Goal: Transaction & Acquisition: Purchase product/service

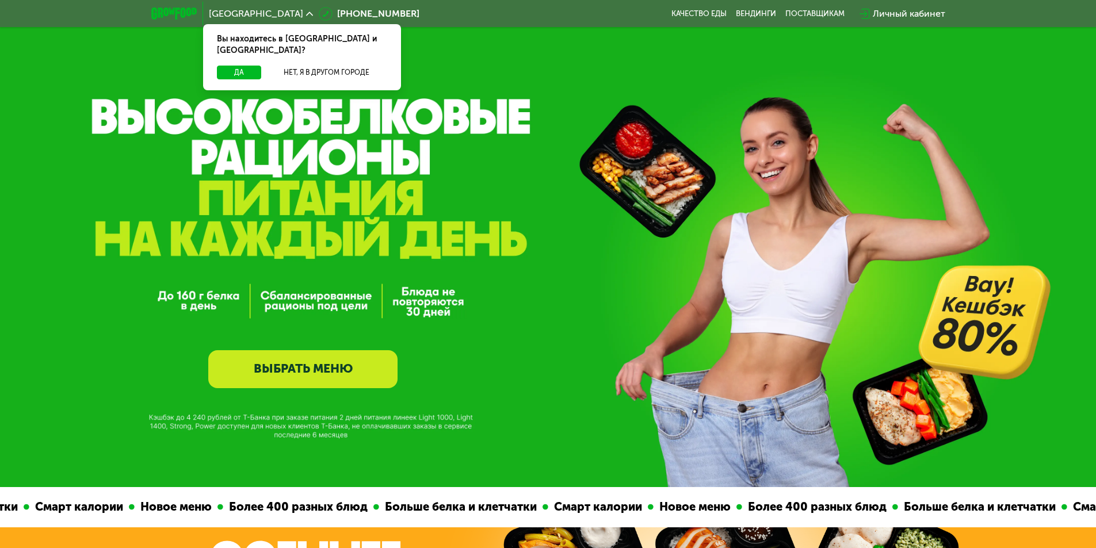
click at [344, 369] on link "ВЫБРАТЬ МЕНЮ" at bounding box center [302, 369] width 189 height 38
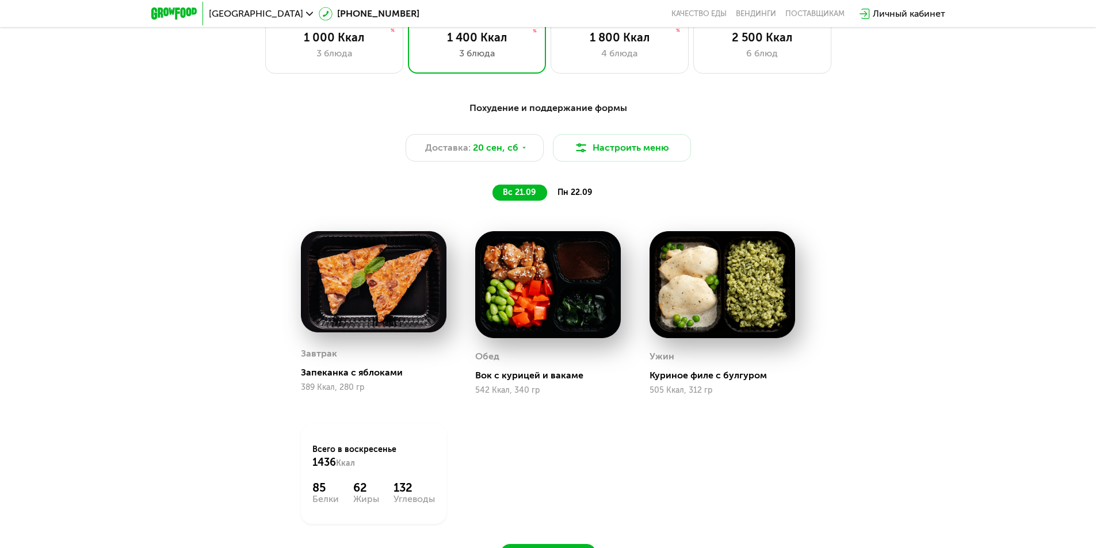
scroll to position [946, 0]
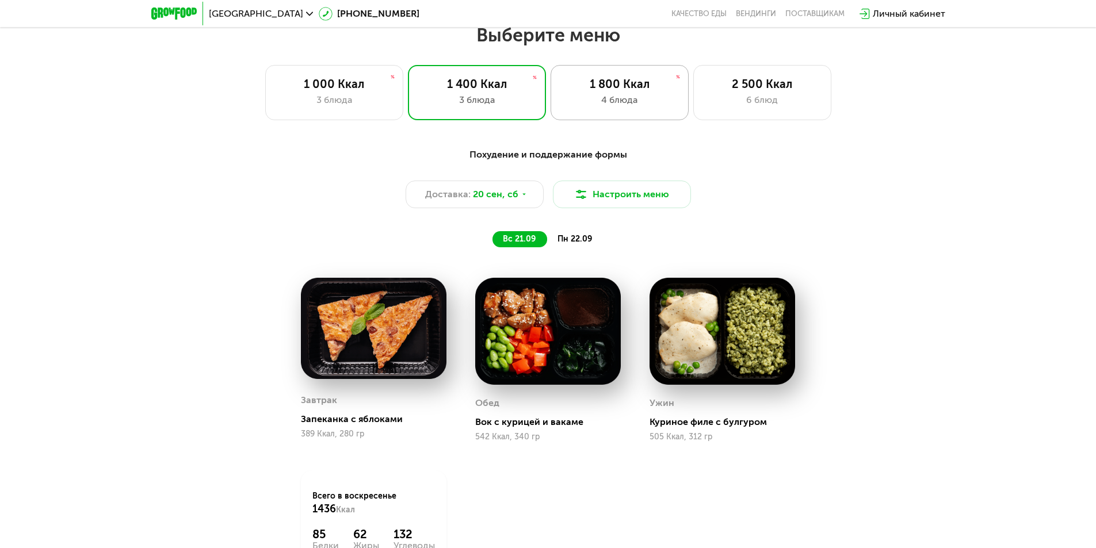
click at [633, 107] on div "4 блюда" at bounding box center [620, 100] width 114 height 14
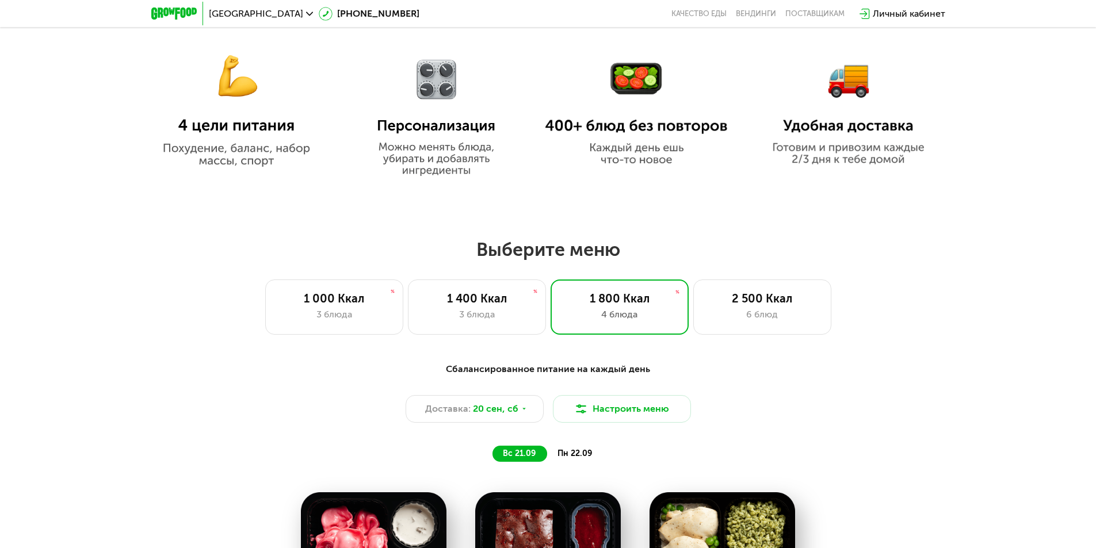
scroll to position [772, 0]
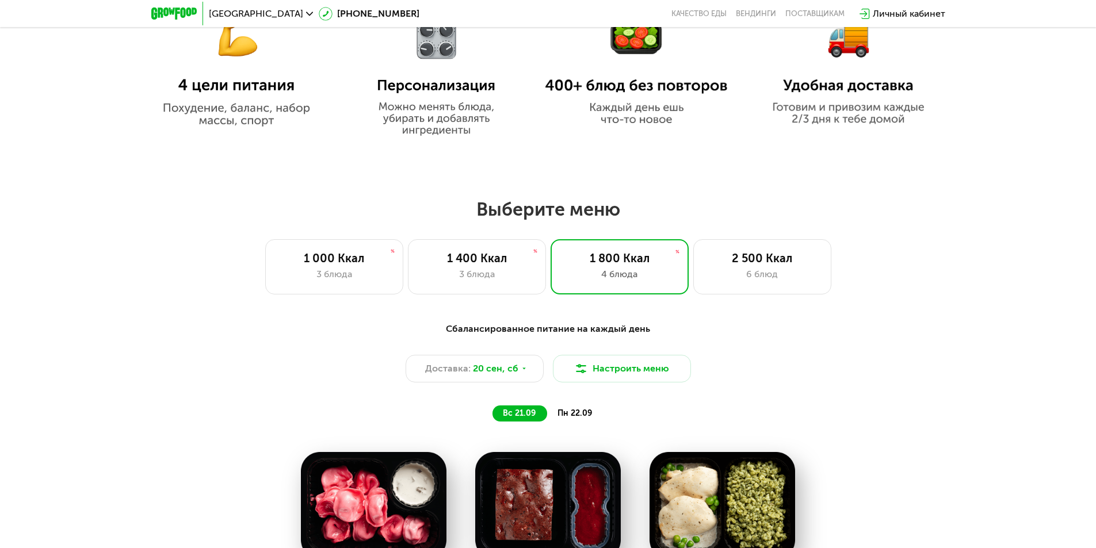
click at [581, 418] on span "пн 22.09" at bounding box center [575, 414] width 35 height 10
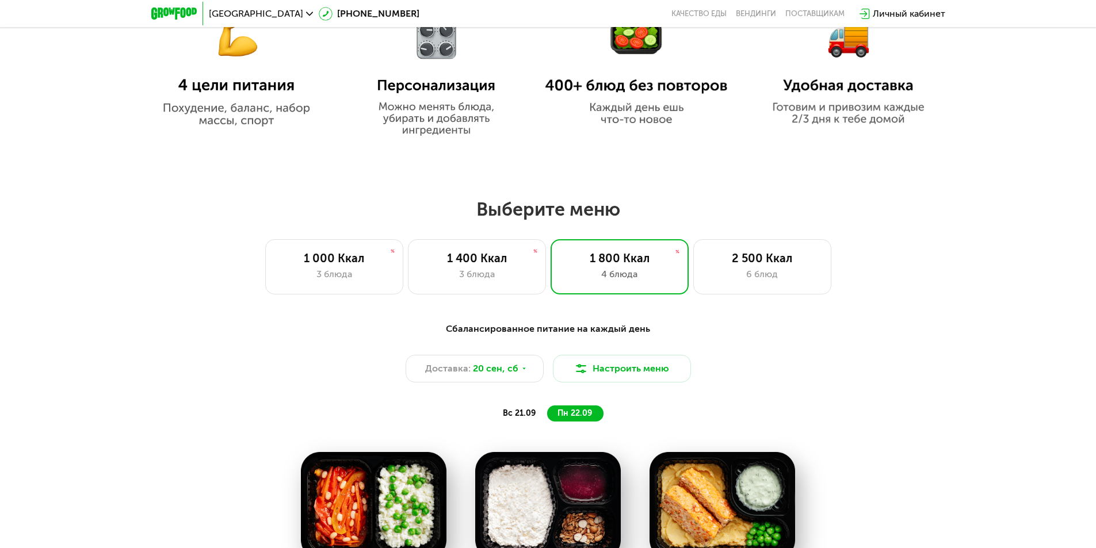
click at [528, 416] on span "вс 21.09" at bounding box center [519, 414] width 33 height 10
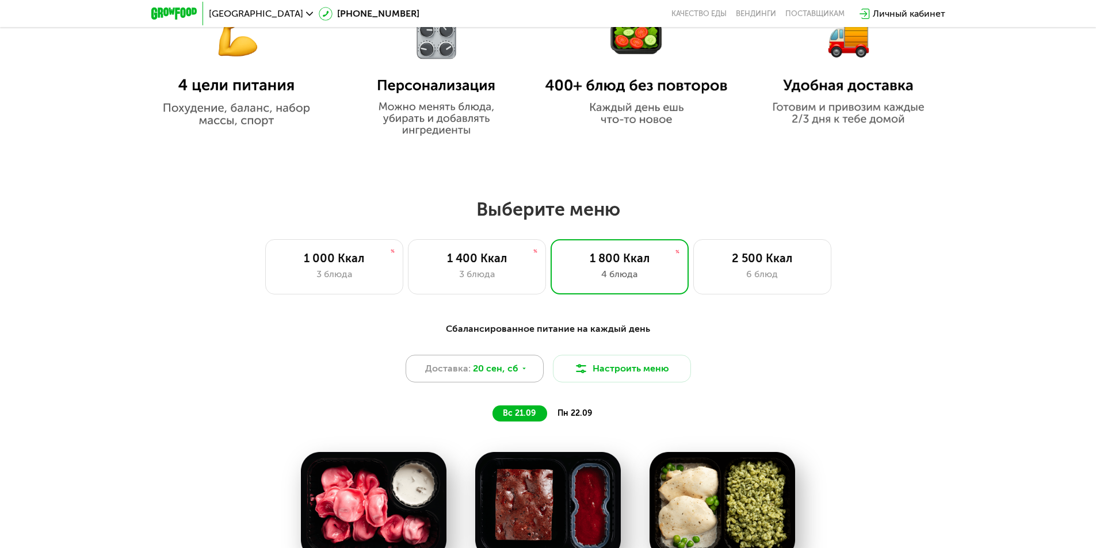
click at [524, 372] on icon at bounding box center [524, 368] width 7 height 7
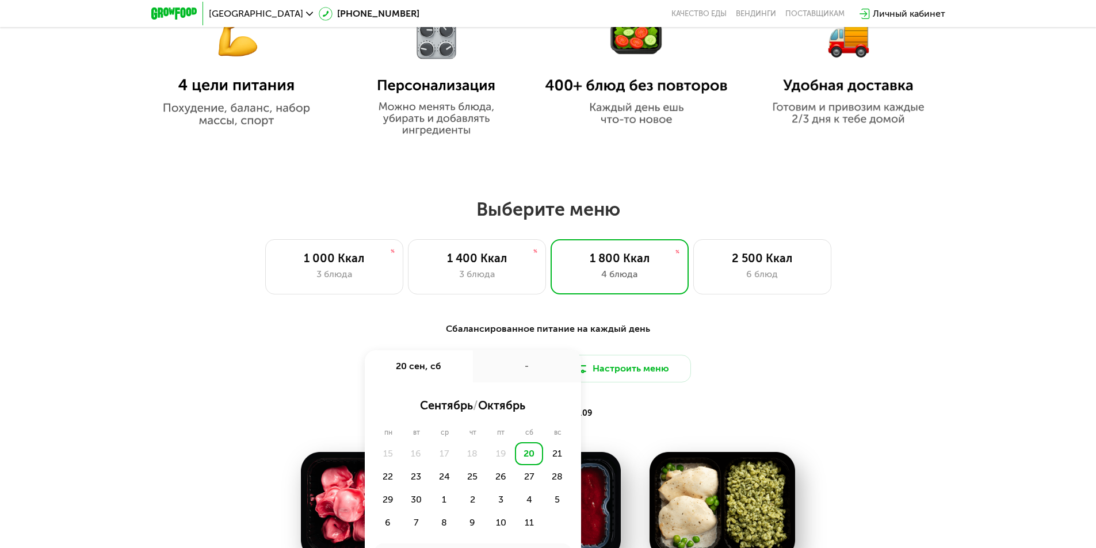
click at [698, 336] on div "Сбалансированное питание на каждый день" at bounding box center [548, 329] width 681 height 14
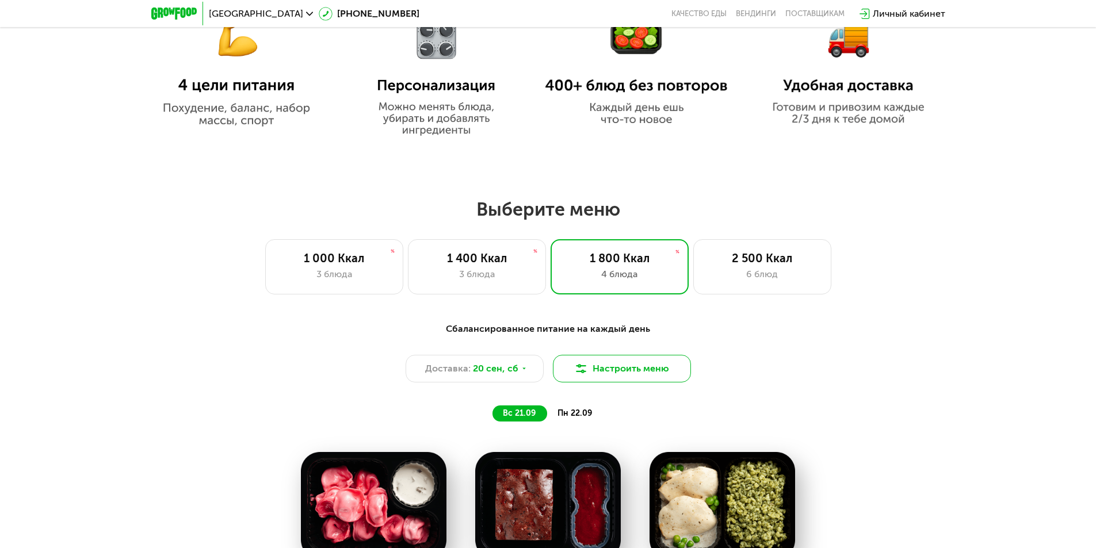
click at [608, 371] on button "Настроить меню" at bounding box center [622, 369] width 138 height 28
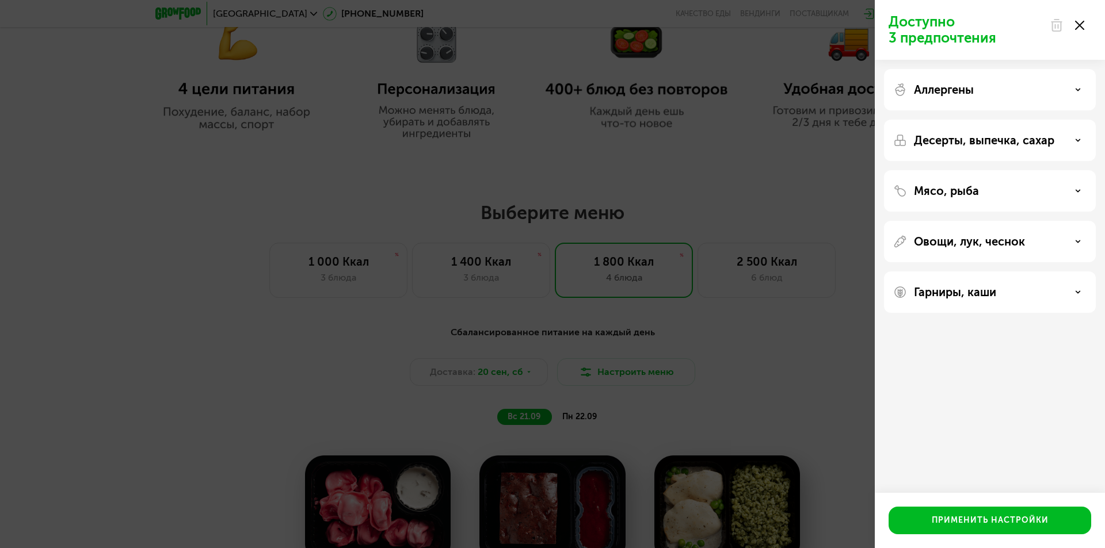
click at [760, 336] on div "Доступно 3 предпочтения Аллергены Десерты, выпечка, сахар Мясо, рыба Овощи, лук…" at bounding box center [552, 274] width 1105 height 548
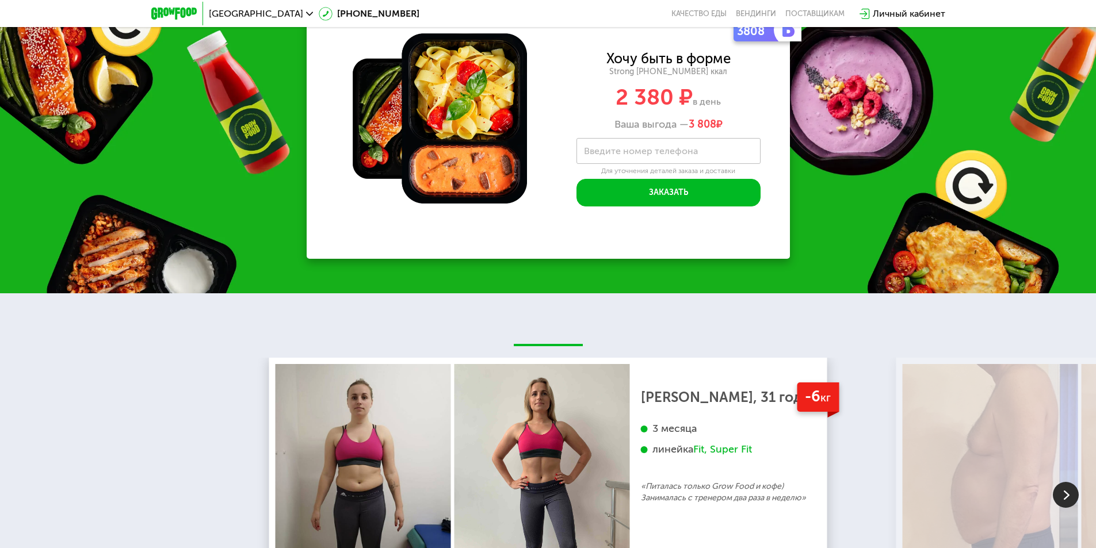
scroll to position [1693, 0]
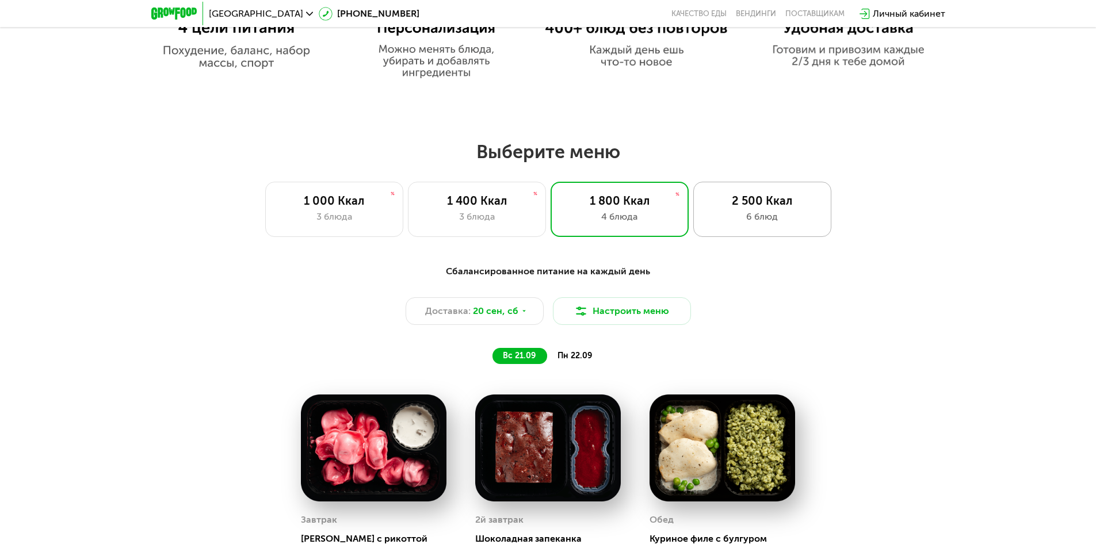
click at [736, 217] on div "6 блюд" at bounding box center [763, 217] width 114 height 14
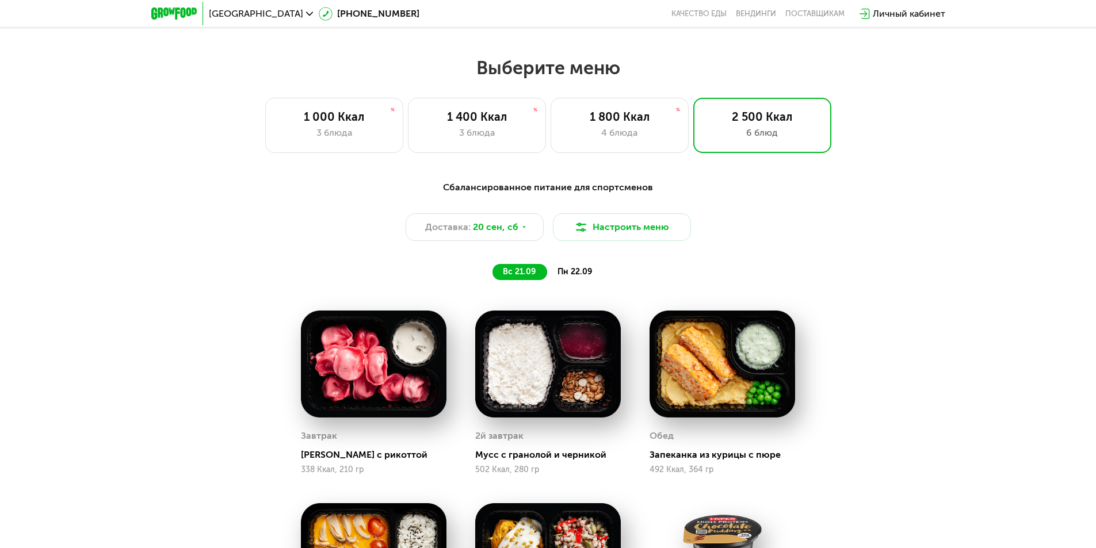
scroll to position [901, 0]
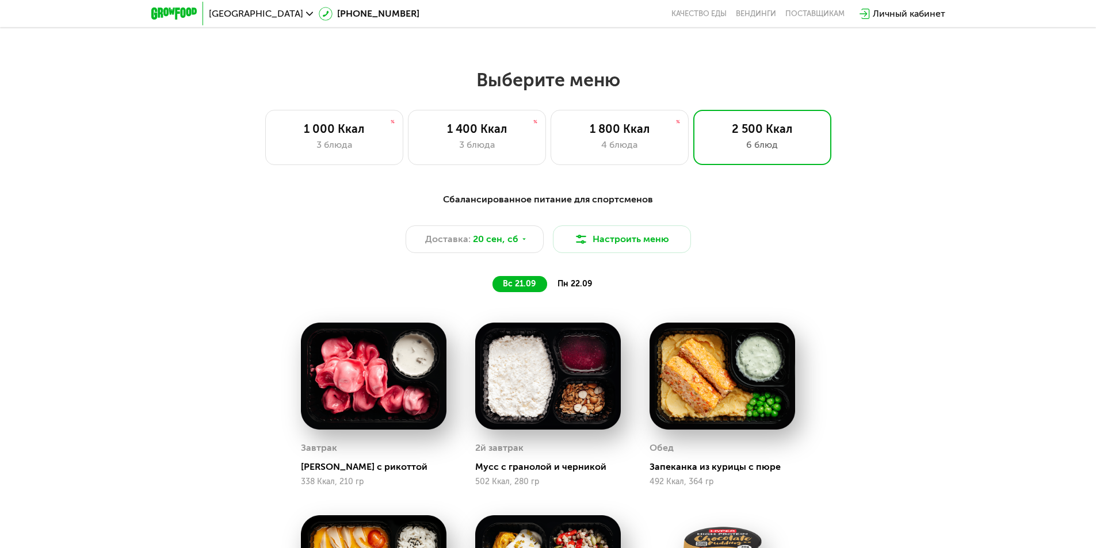
click at [558, 292] on div "пн 22.09" at bounding box center [575, 284] width 56 height 16
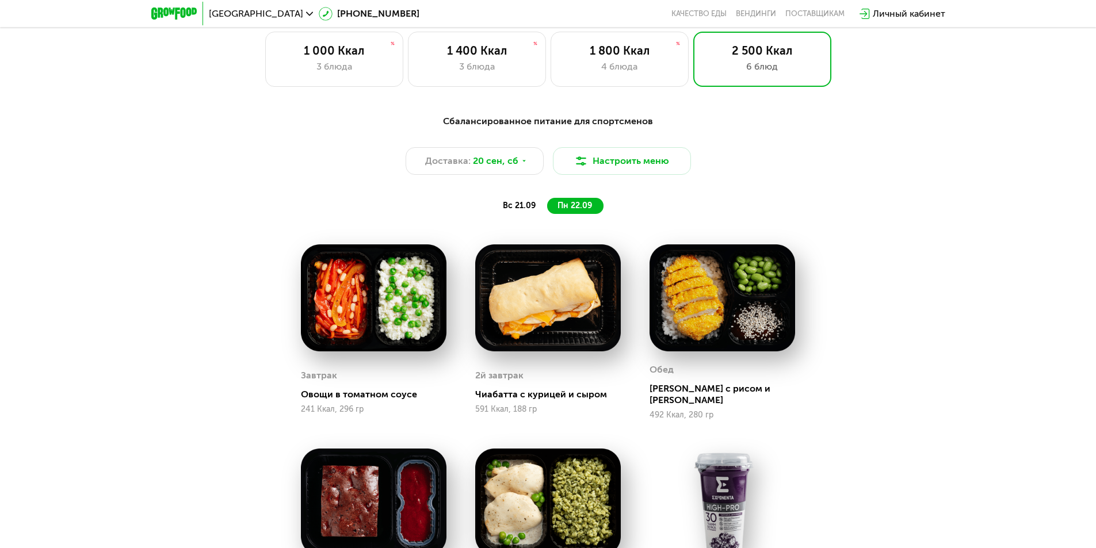
scroll to position [1131, 0]
